Goal: Transaction & Acquisition: Purchase product/service

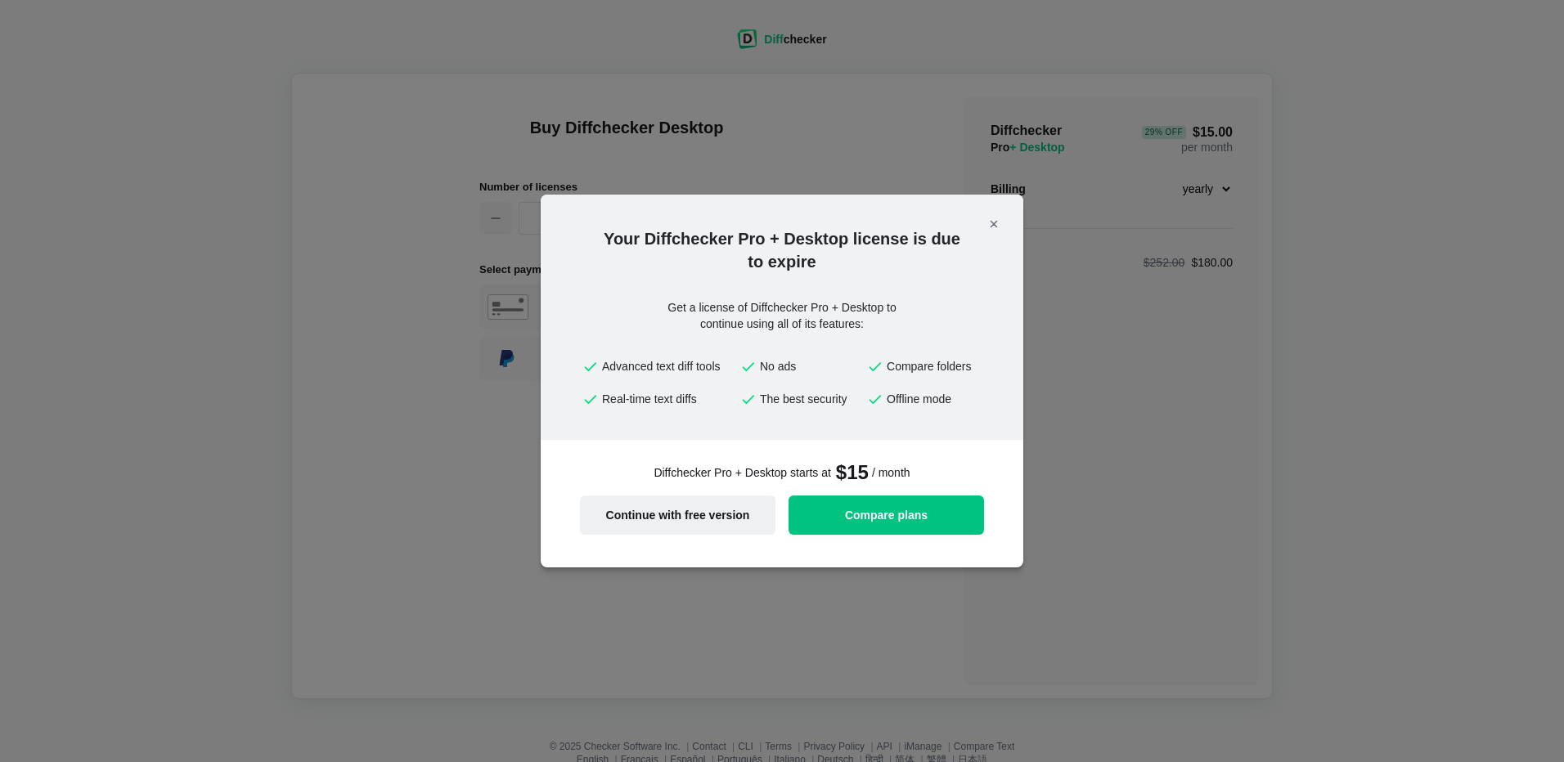
click at [636, 520] on span "Continue with free version" at bounding box center [678, 515] width 176 height 11
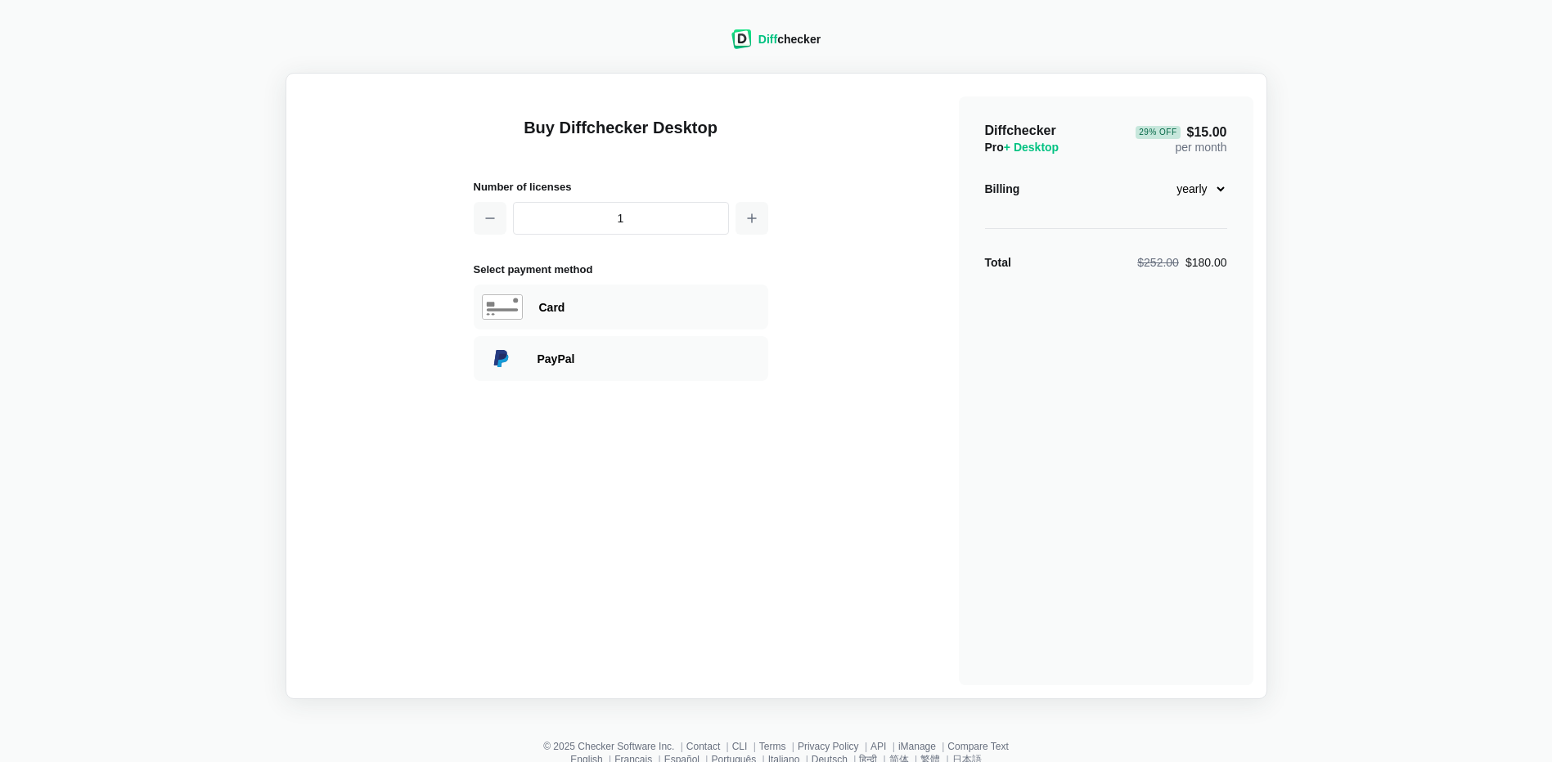
click at [845, 460] on div "Buy Diffchecker Desktop Number of licenses 1 Select payment method Visa MasterC…" at bounding box center [776, 386] width 954 height 599
click at [1226, 194] on select "monthly yearly" at bounding box center [1192, 189] width 70 height 28
click at [1157, 175] on select "monthly yearly" at bounding box center [1192, 189] width 70 height 28
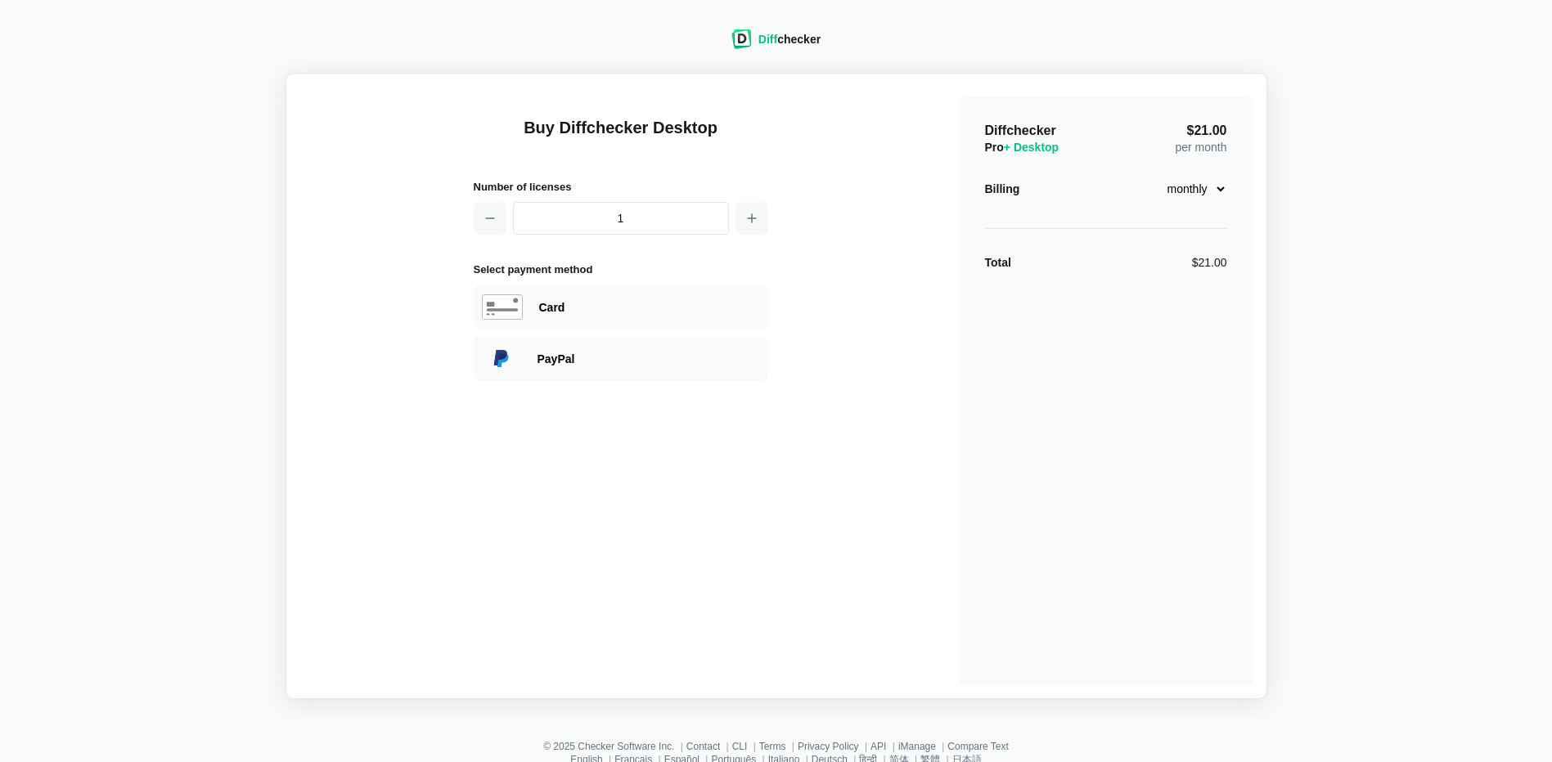
click at [1220, 191] on select "monthly yearly" at bounding box center [1192, 189] width 70 height 28
select select "desktop-yearly-180"
click at [1157, 175] on select "monthly yearly" at bounding box center [1192, 189] width 70 height 28
click at [1297, 209] on div "Diff checker Buy Diffchecker Desktop Number of licenses 1 Select payment method…" at bounding box center [776, 355] width 1532 height 690
